Goal: Information Seeking & Learning: Learn about a topic

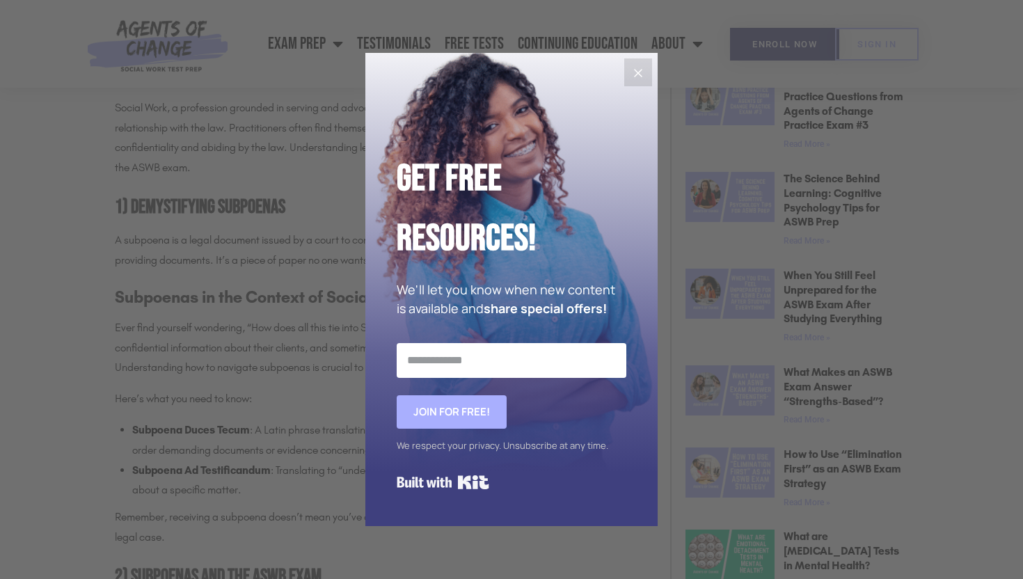
scroll to position [787, 0]
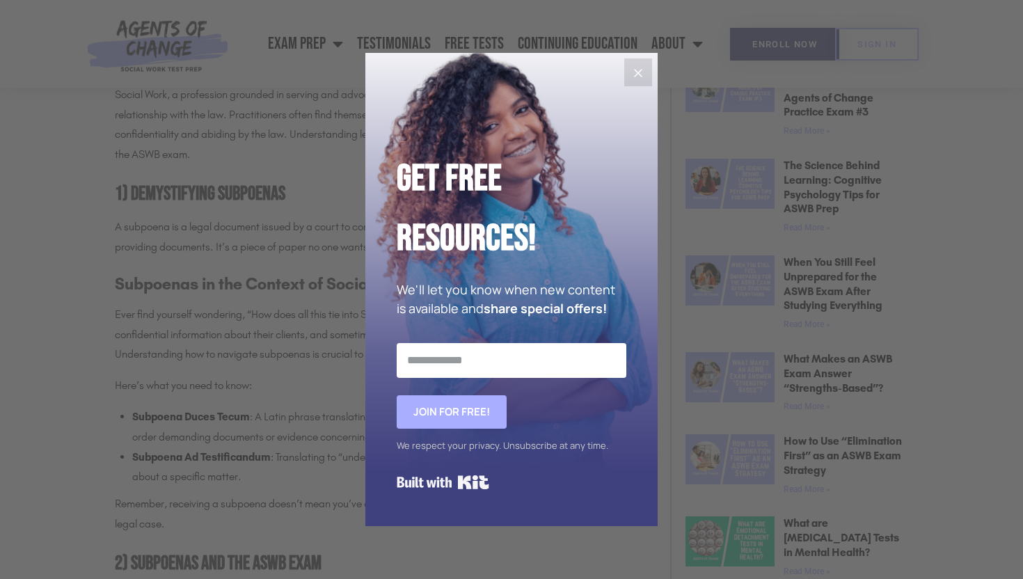
click at [627, 75] on button "Close" at bounding box center [638, 72] width 28 height 28
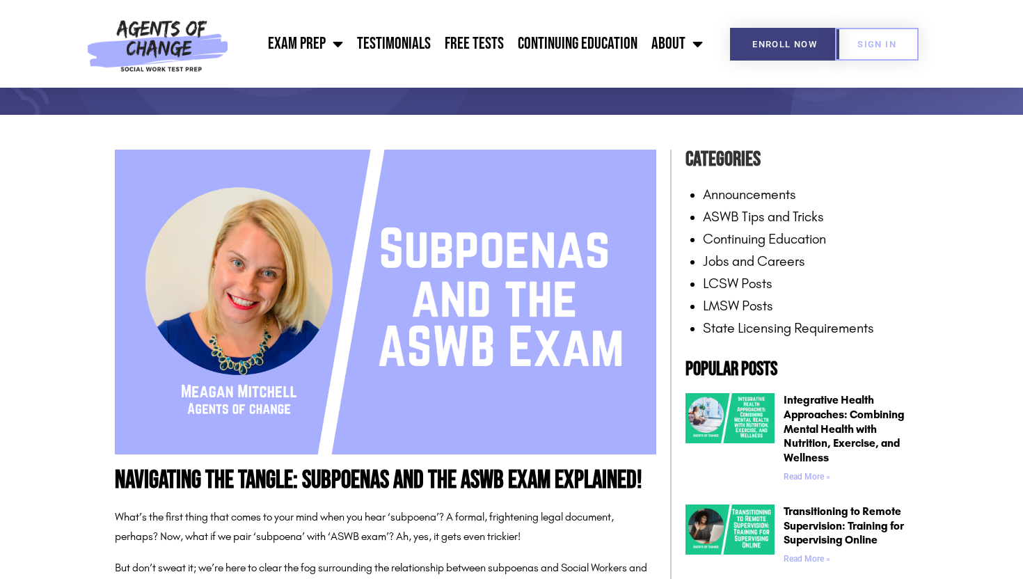
scroll to position [0, 0]
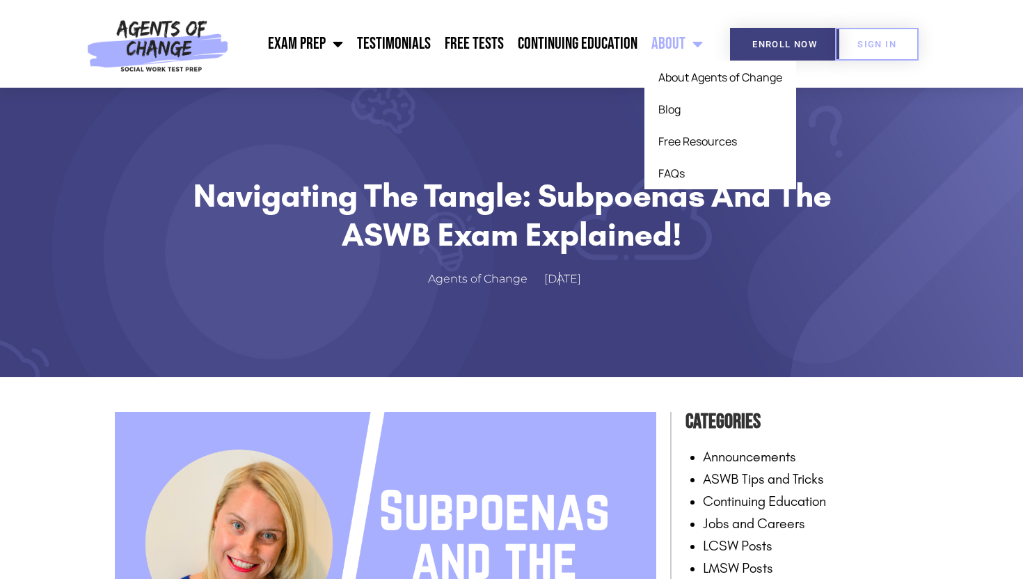
click at [676, 47] on link "About" at bounding box center [676, 43] width 65 height 35
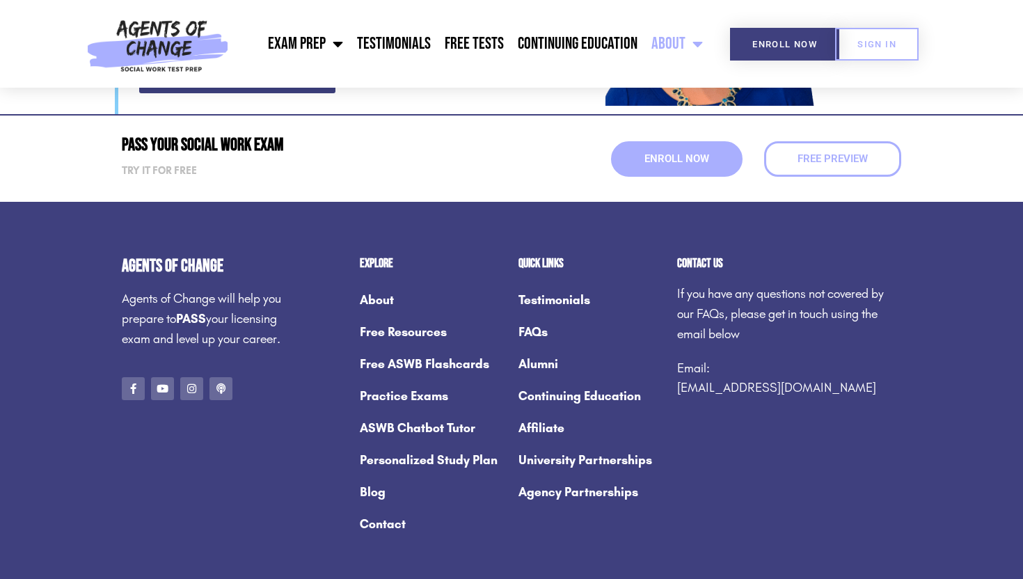
scroll to position [1897, 0]
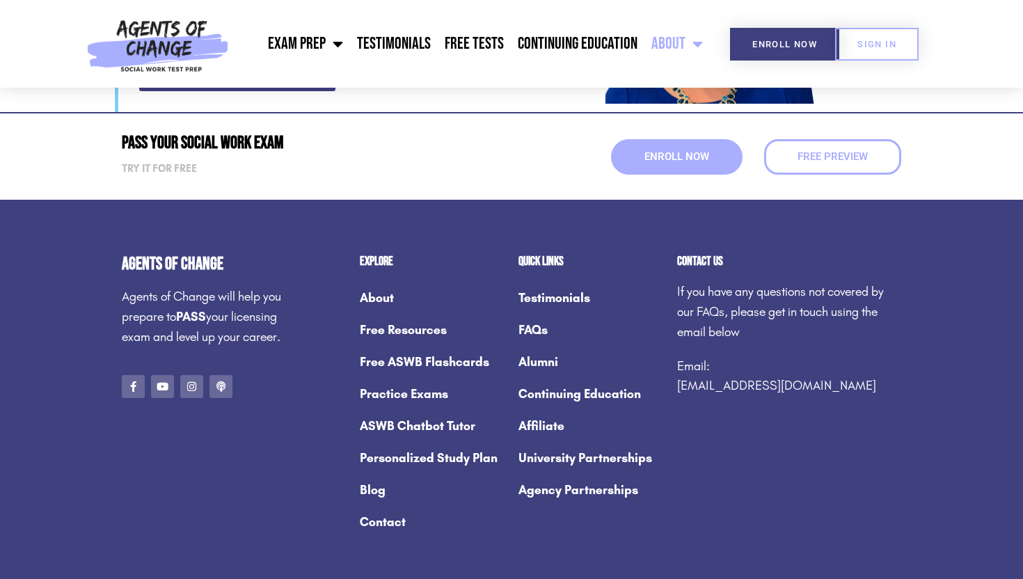
click at [566, 442] on link "University Partnerships" at bounding box center [590, 458] width 145 height 32
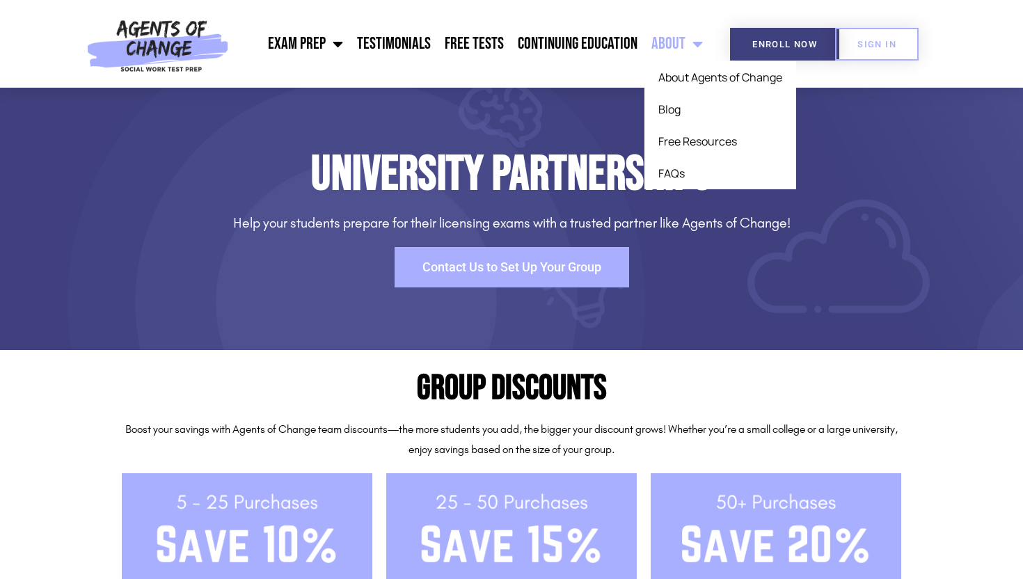
click at [668, 38] on link "About" at bounding box center [676, 43] width 65 height 35
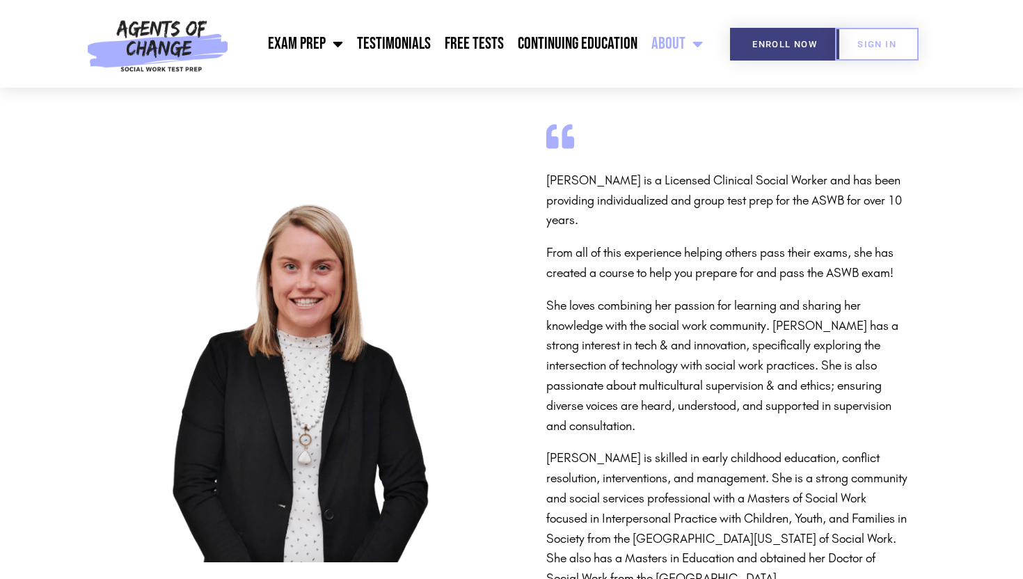
click at [668, 38] on link "About" at bounding box center [676, 43] width 65 height 35
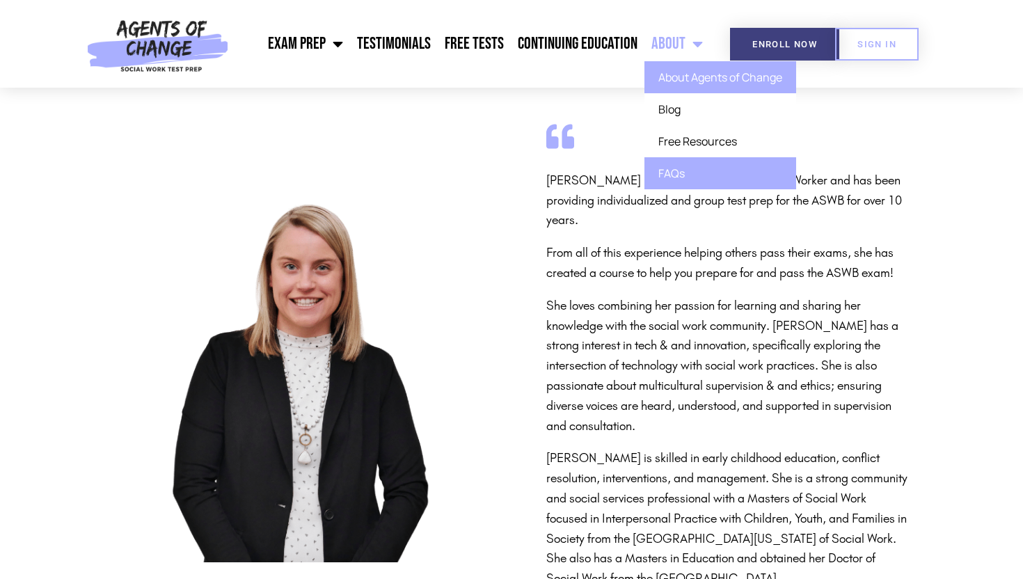
click at [675, 175] on link "FAQs" at bounding box center [720, 173] width 152 height 32
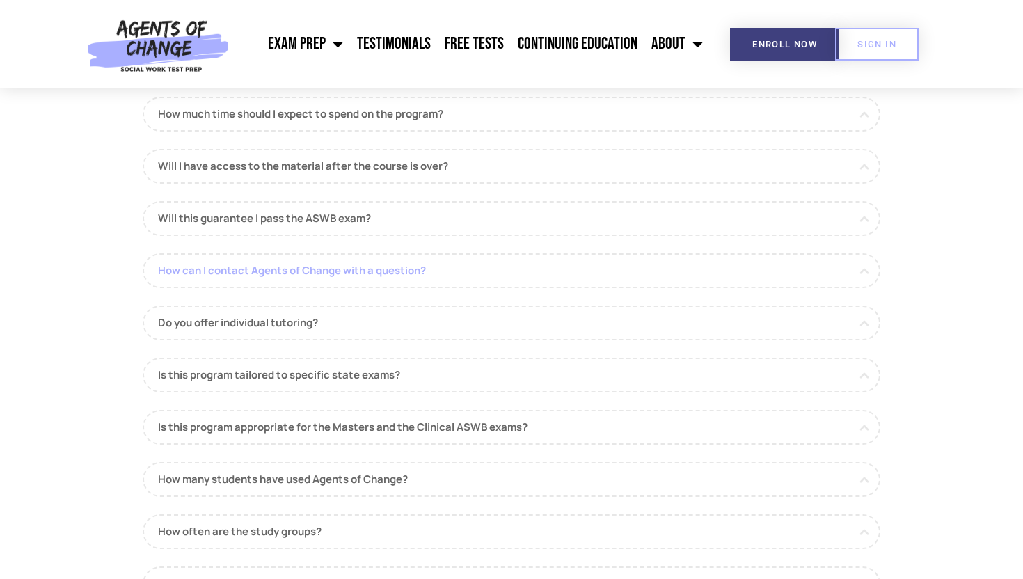
scroll to position [95, 0]
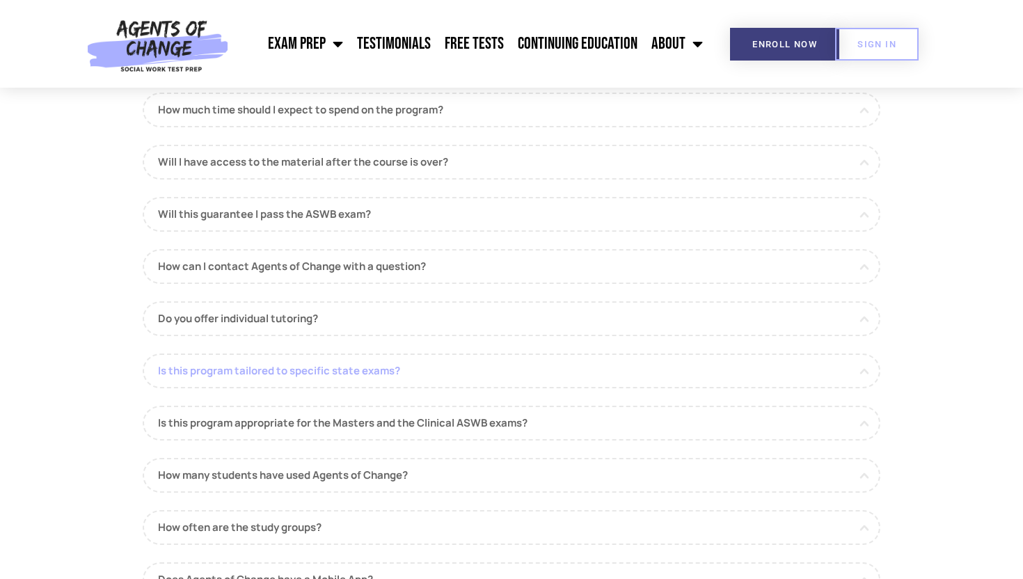
click at [392, 376] on link "Is this program tailored to specific state exams?" at bounding box center [511, 370] width 737 height 35
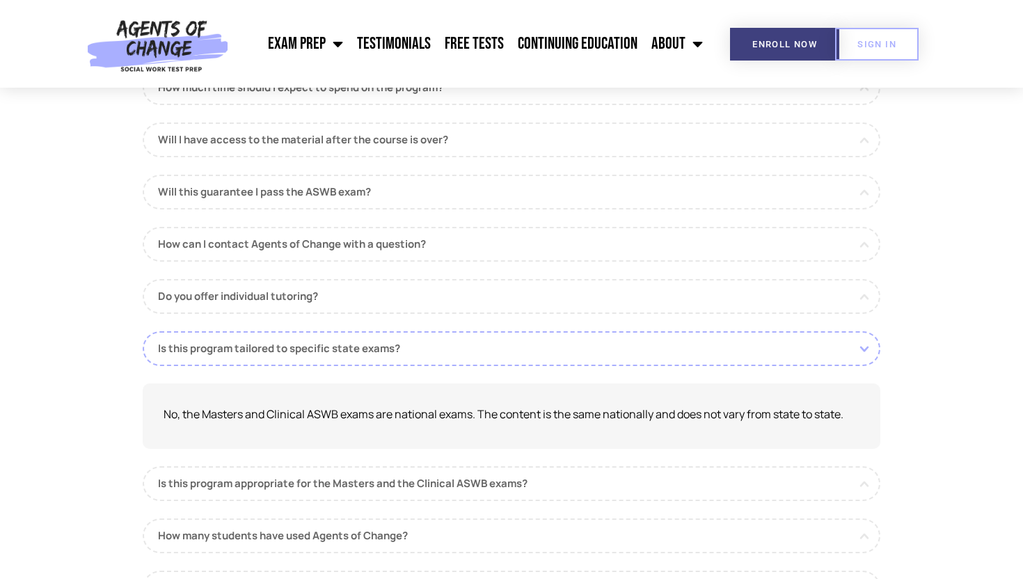
scroll to position [125, 0]
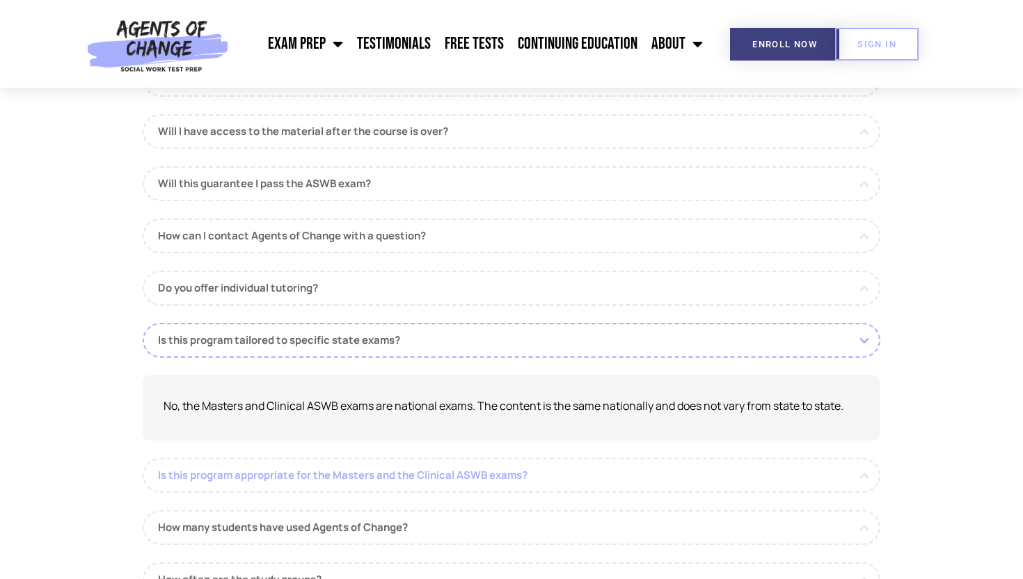
click at [439, 477] on link "Is this program appropriate for the Masters and the Clinical ASWB exams?" at bounding box center [511, 475] width 737 height 35
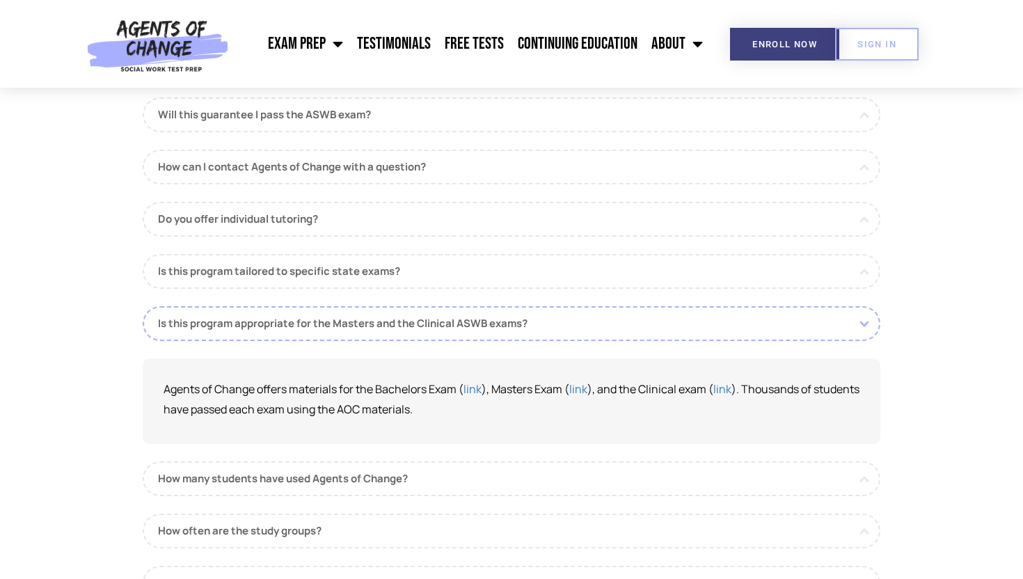
scroll to position [241, 0]
